Goal: Task Accomplishment & Management: Check status

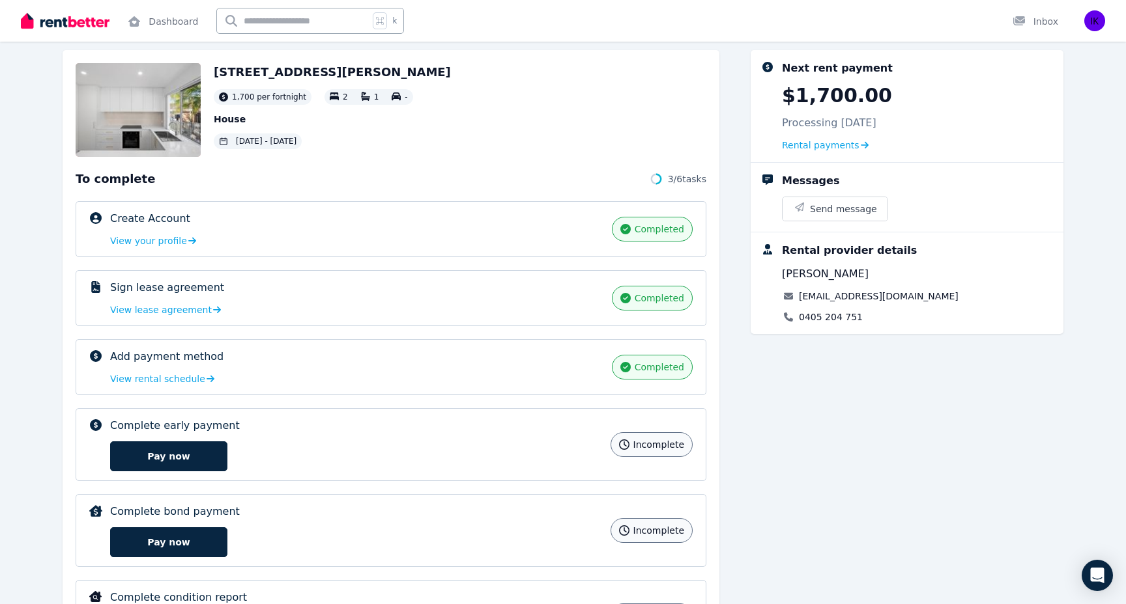
scroll to position [74, 0]
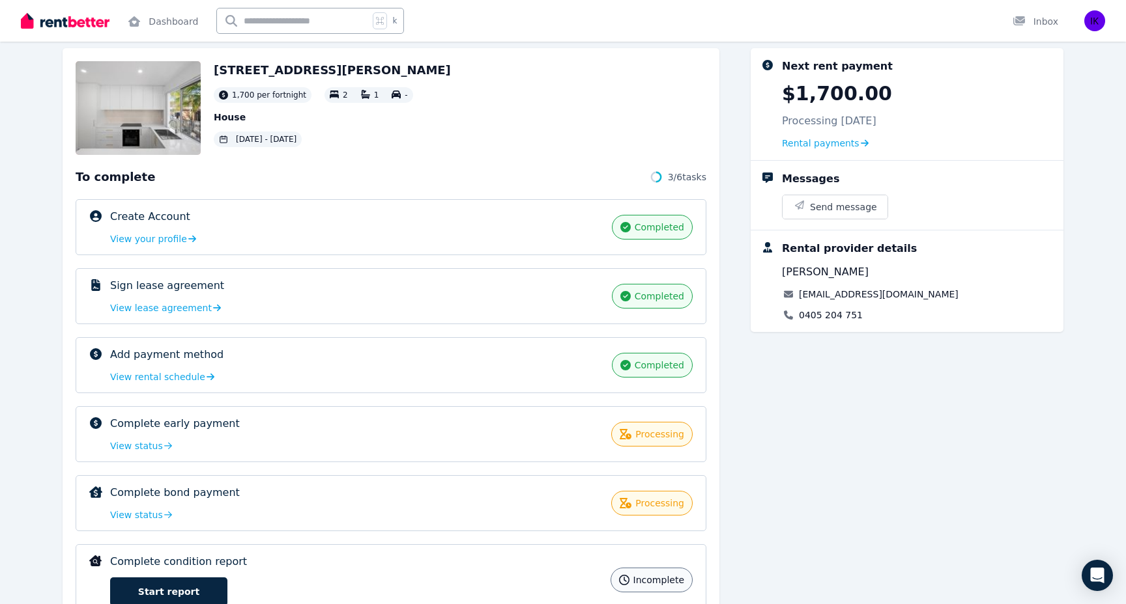
scroll to position [62, 0]
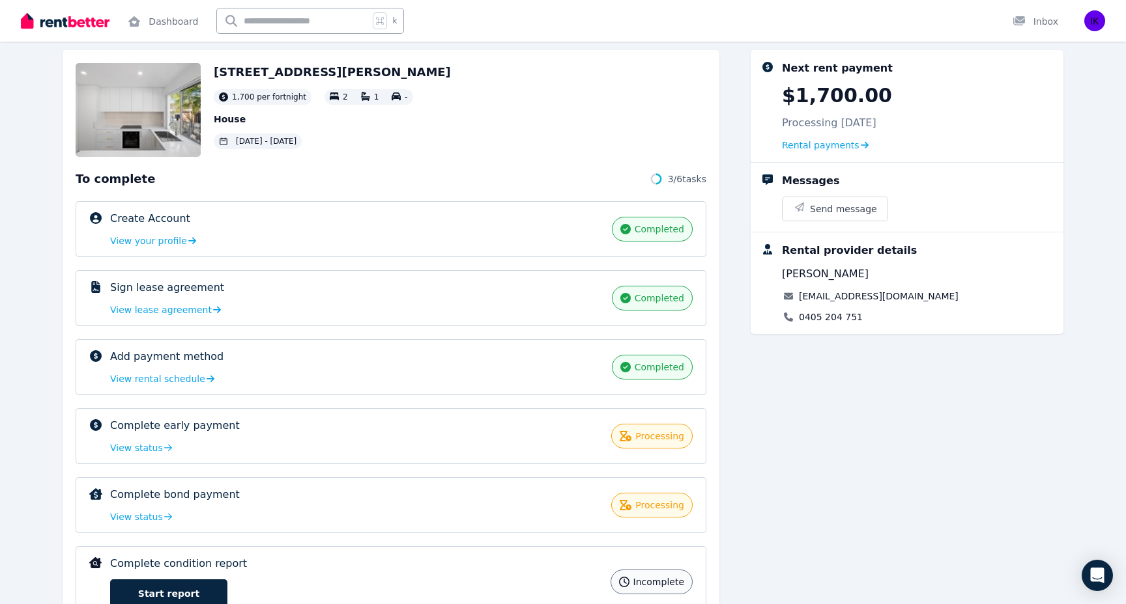
click at [134, 439] on div "Complete early payment processing View status" at bounding box center [356, 436] width 493 height 36
click at [138, 444] on span "View status" at bounding box center [136, 448] width 53 height 13
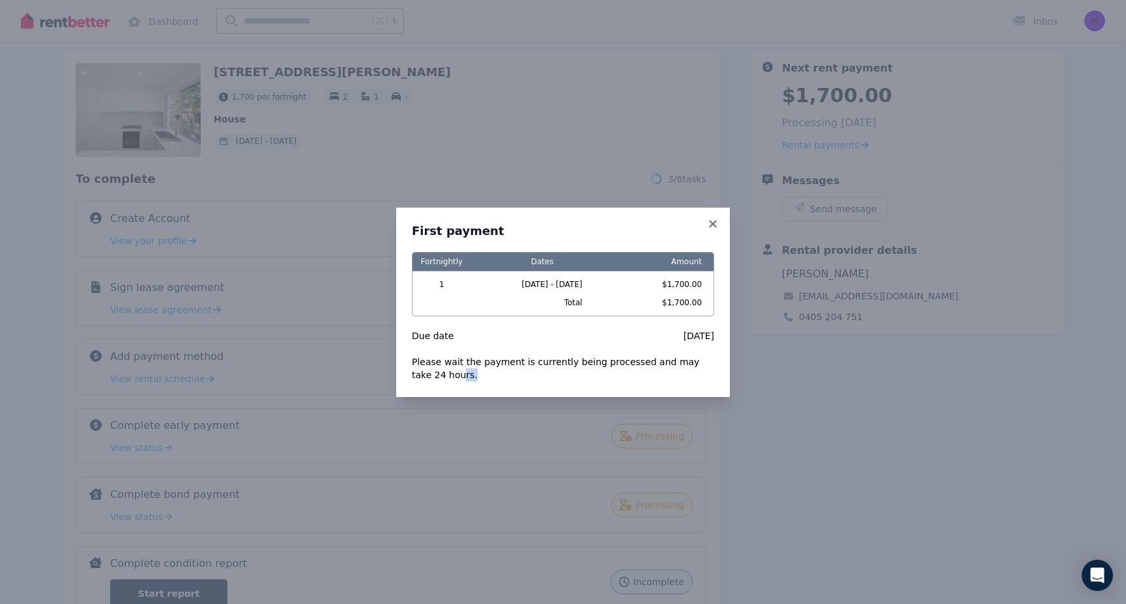
drag, startPoint x: 429, startPoint y: 370, endPoint x: 666, endPoint y: 374, distance: 237.8
click at [666, 374] on div "Please wait the payment is currently being processed and may take 24 hours." at bounding box center [563, 369] width 302 height 26
click at [625, 377] on div "Please wait the payment is currently being processed and may take 24 hours." at bounding box center [563, 369] width 302 height 26
click at [708, 218] on icon at bounding box center [712, 224] width 13 height 12
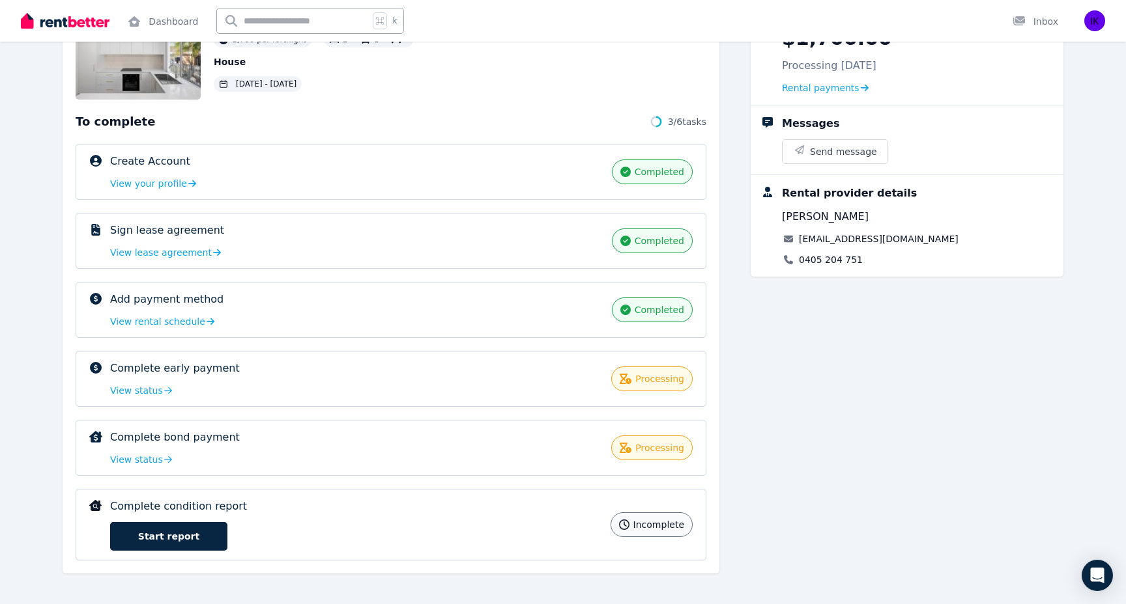
scroll to position [125, 0]
